Goal: Task Accomplishment & Management: Complete application form

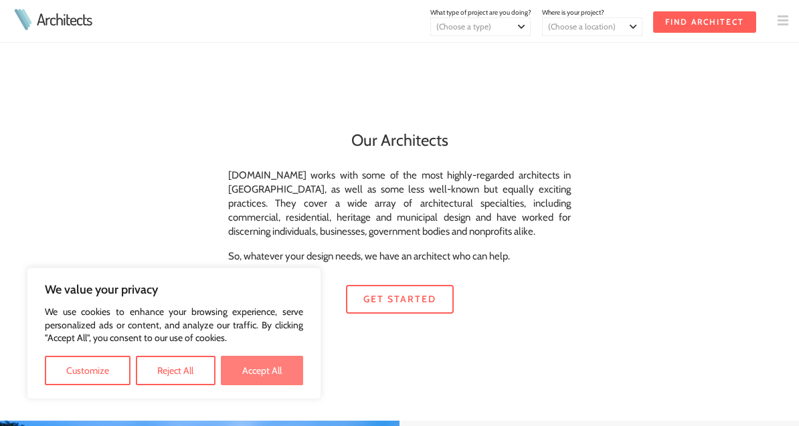
click at [279, 371] on button "Accept All" at bounding box center [262, 370] width 82 height 29
checkbox input "true"
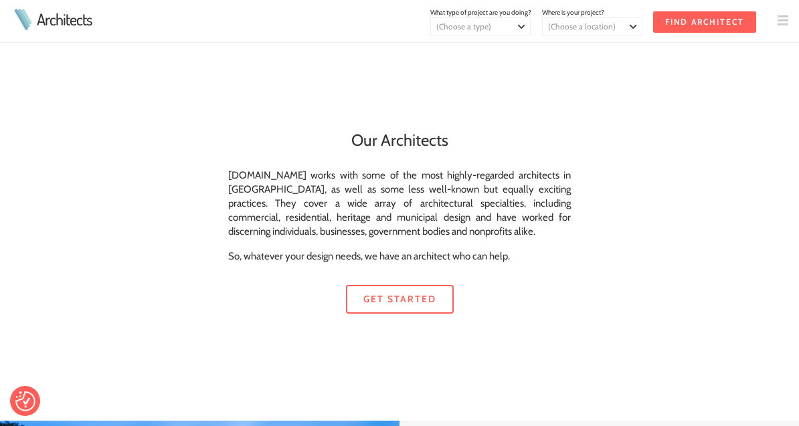
click at [776, 20] on td at bounding box center [777, 21] width 43 height 43
click at [780, 23] on img at bounding box center [783, 20] width 11 height 11
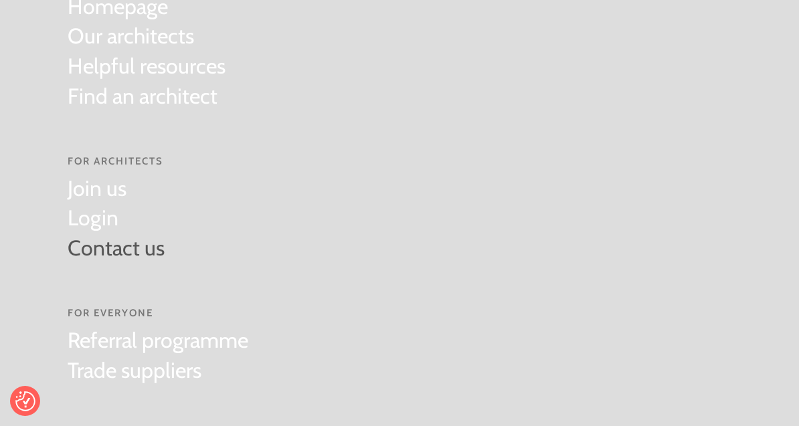
scroll to position [72, 0]
click at [115, 195] on link "Join us" at bounding box center [116, 187] width 97 height 30
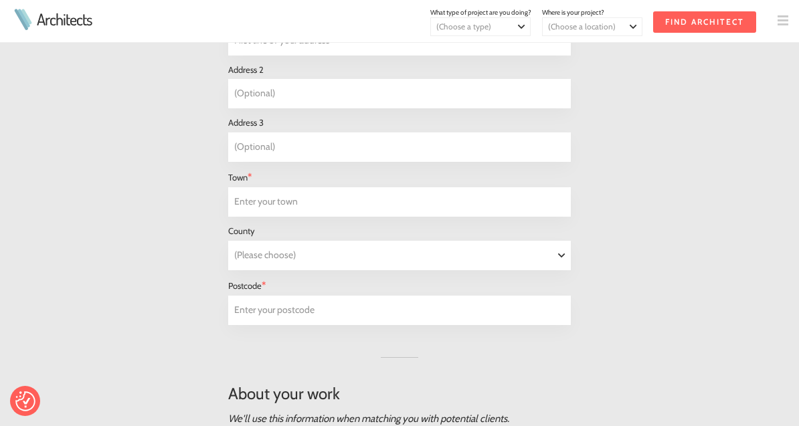
scroll to position [928, 0]
